Goal: Information Seeking & Learning: Find specific fact

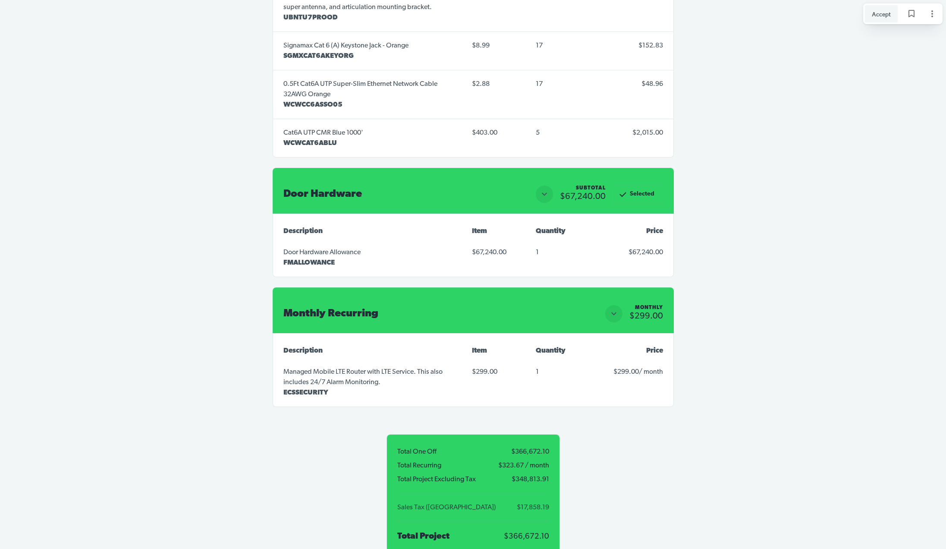
scroll to position [7783, 0]
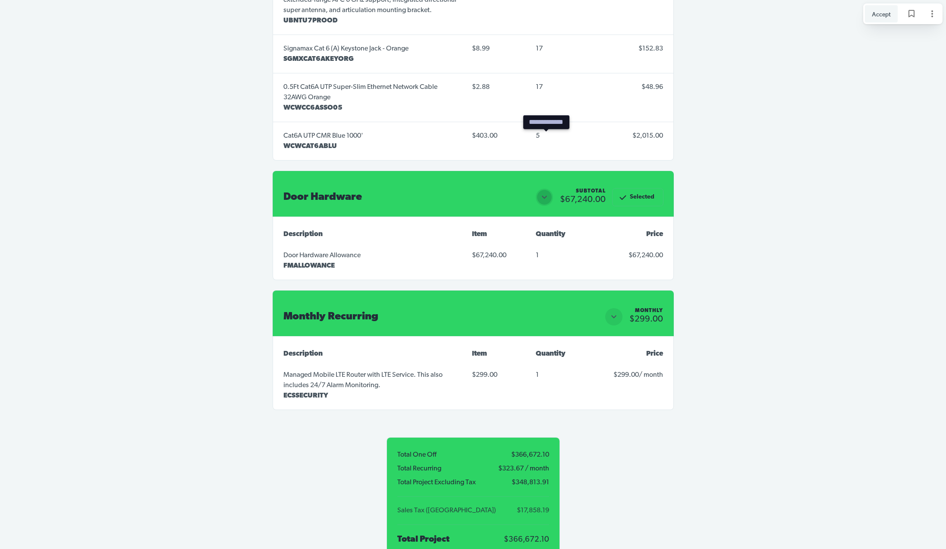
click at [546, 192] on icon "Close section" at bounding box center [544, 197] width 10 height 10
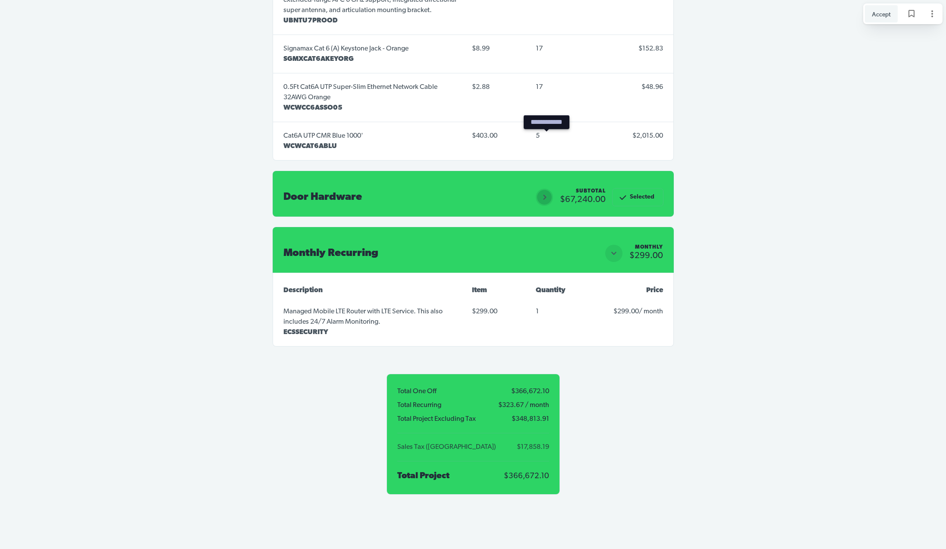
click at [546, 195] on icon "Open section" at bounding box center [544, 197] width 3 height 5
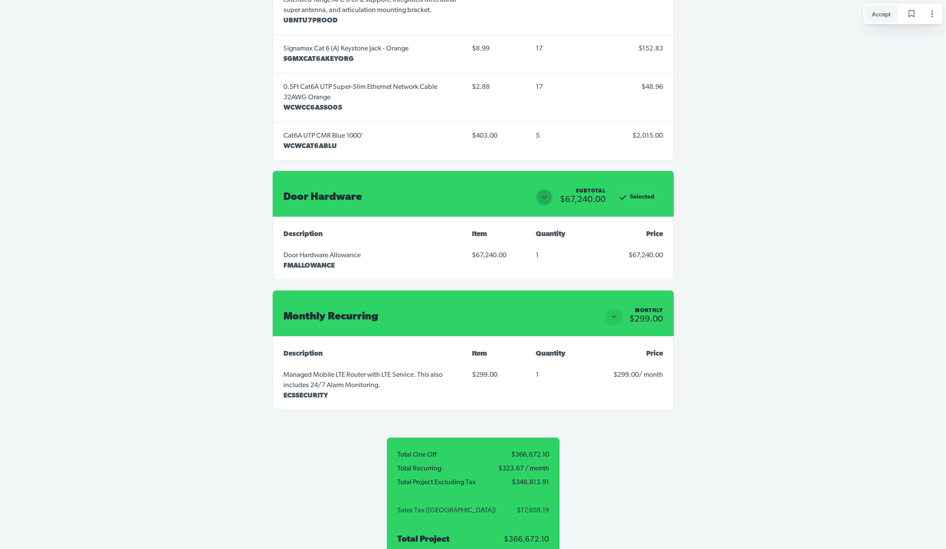
click at [538, 252] on span "1" at bounding box center [537, 255] width 3 height 7
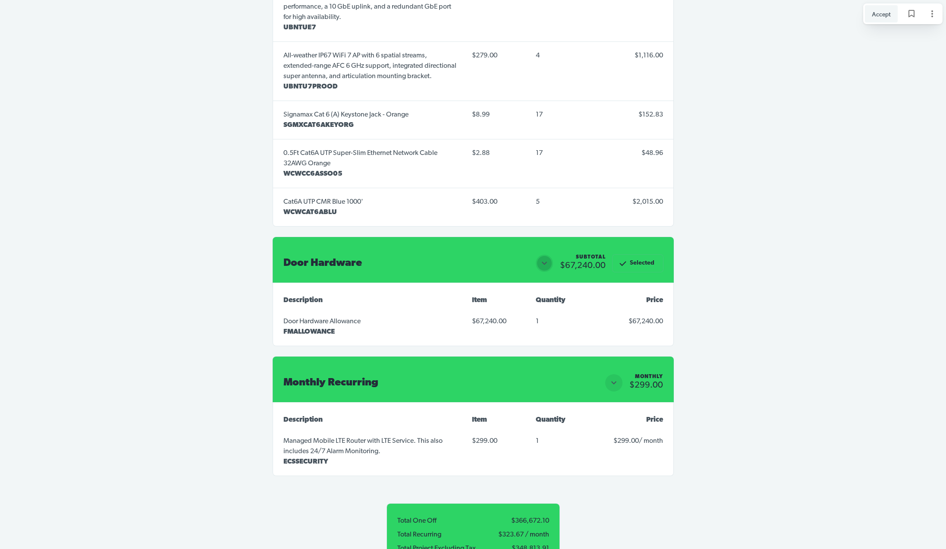
scroll to position [7709, 0]
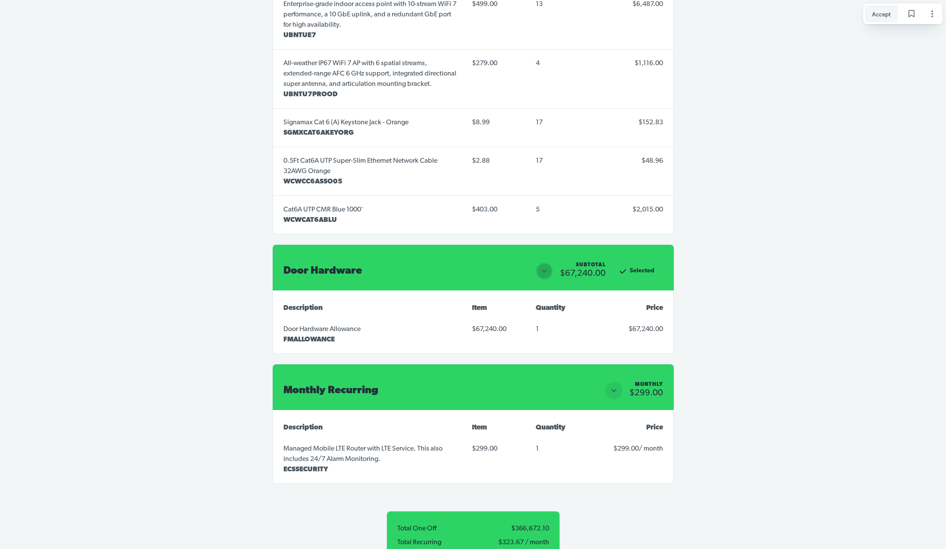
click at [337, 324] on p "Door Hardware Allowance" at bounding box center [322, 329] width 77 height 10
copy p "Door Hardware Allowance"
click at [640, 266] on div "Selected" at bounding box center [638, 271] width 33 height 10
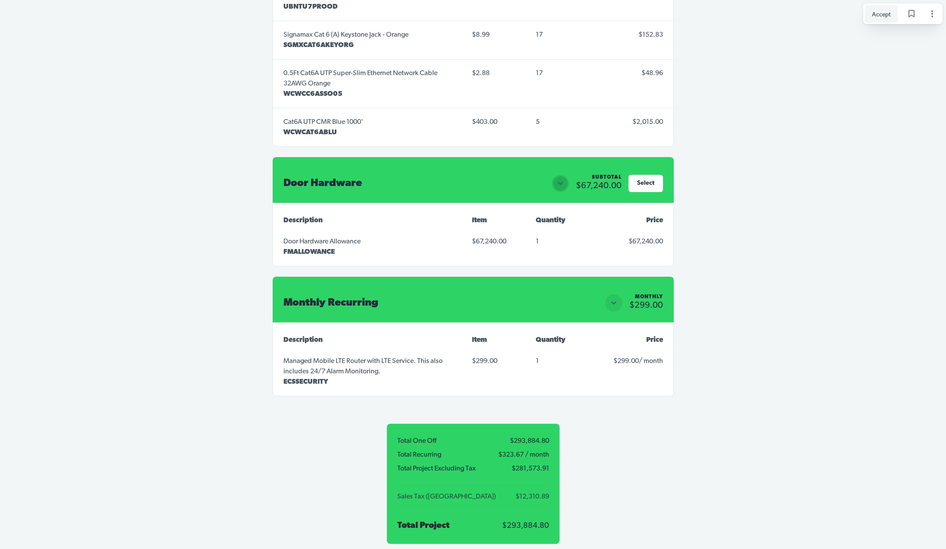
scroll to position [7802, 0]
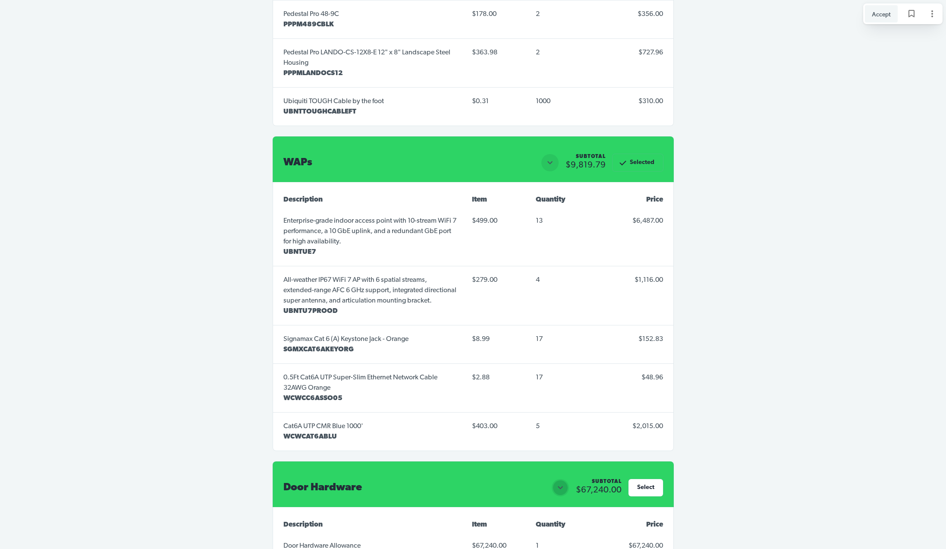
scroll to position [7483, 0]
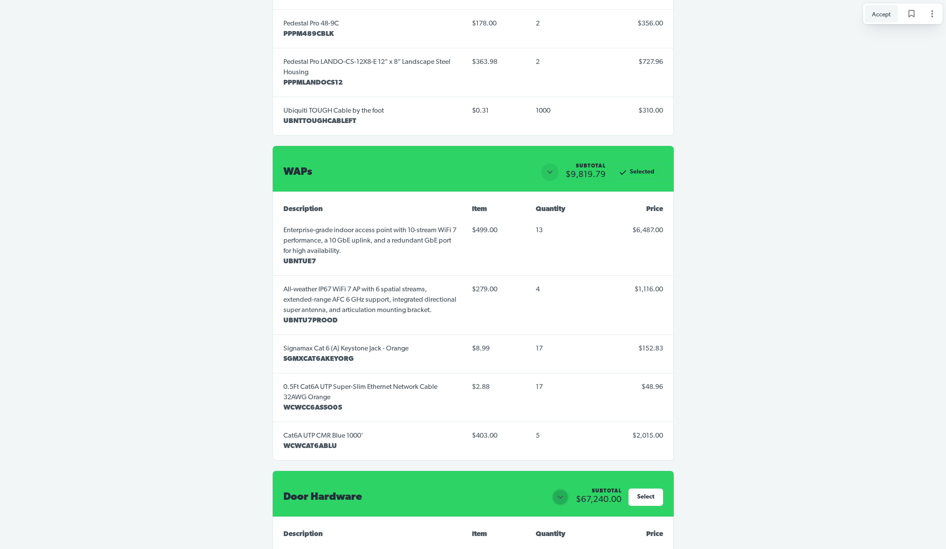
click at [639, 167] on div "Selected" at bounding box center [638, 172] width 33 height 10
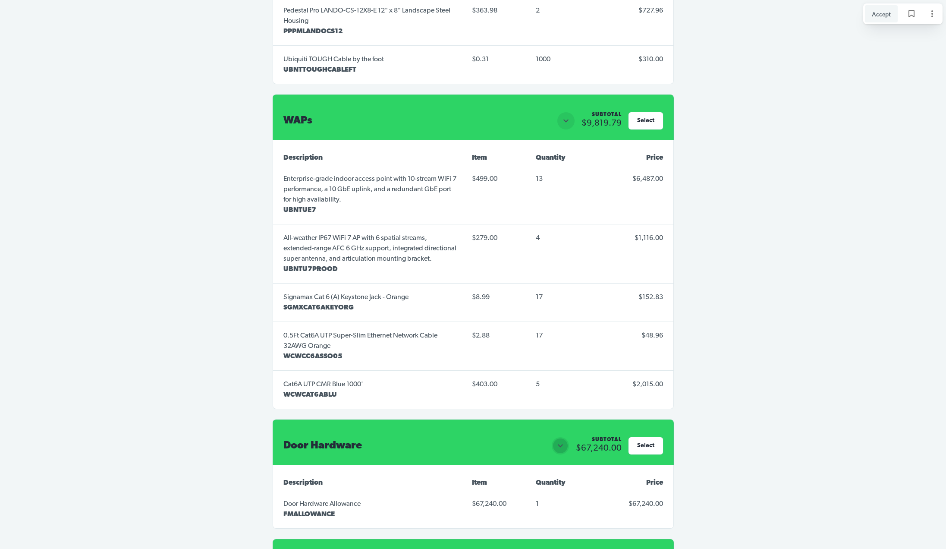
scroll to position [7531, 0]
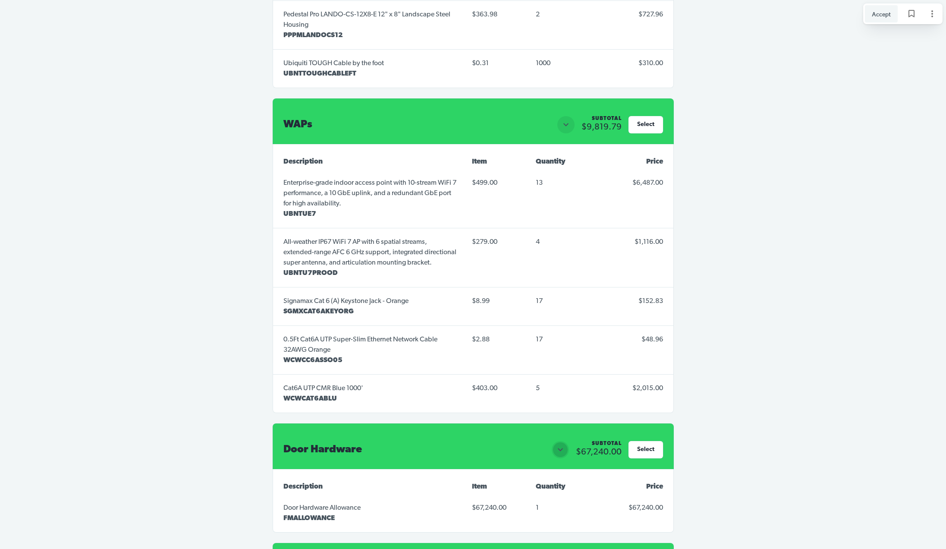
click at [646, 122] on div "Select" at bounding box center [645, 125] width 17 height 6
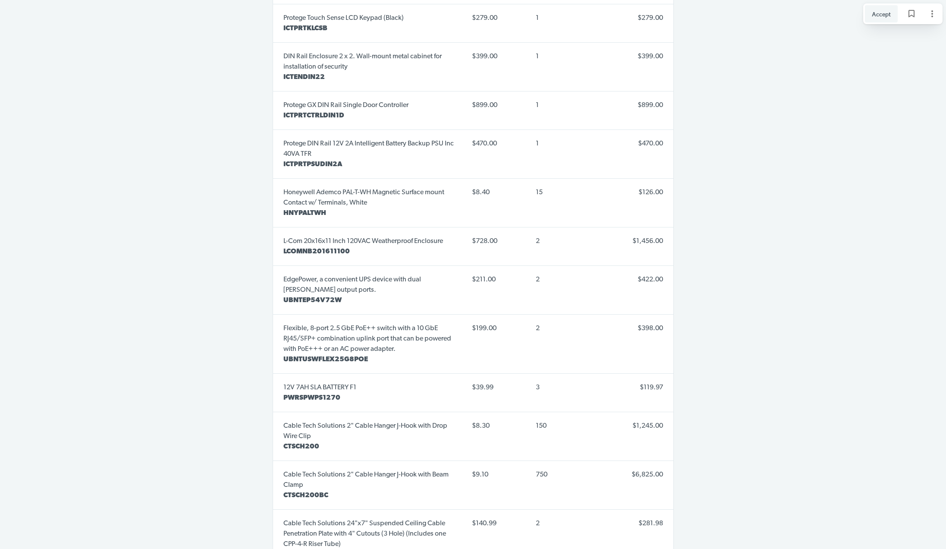
scroll to position [6922, 0]
